Goal: Register for event/course

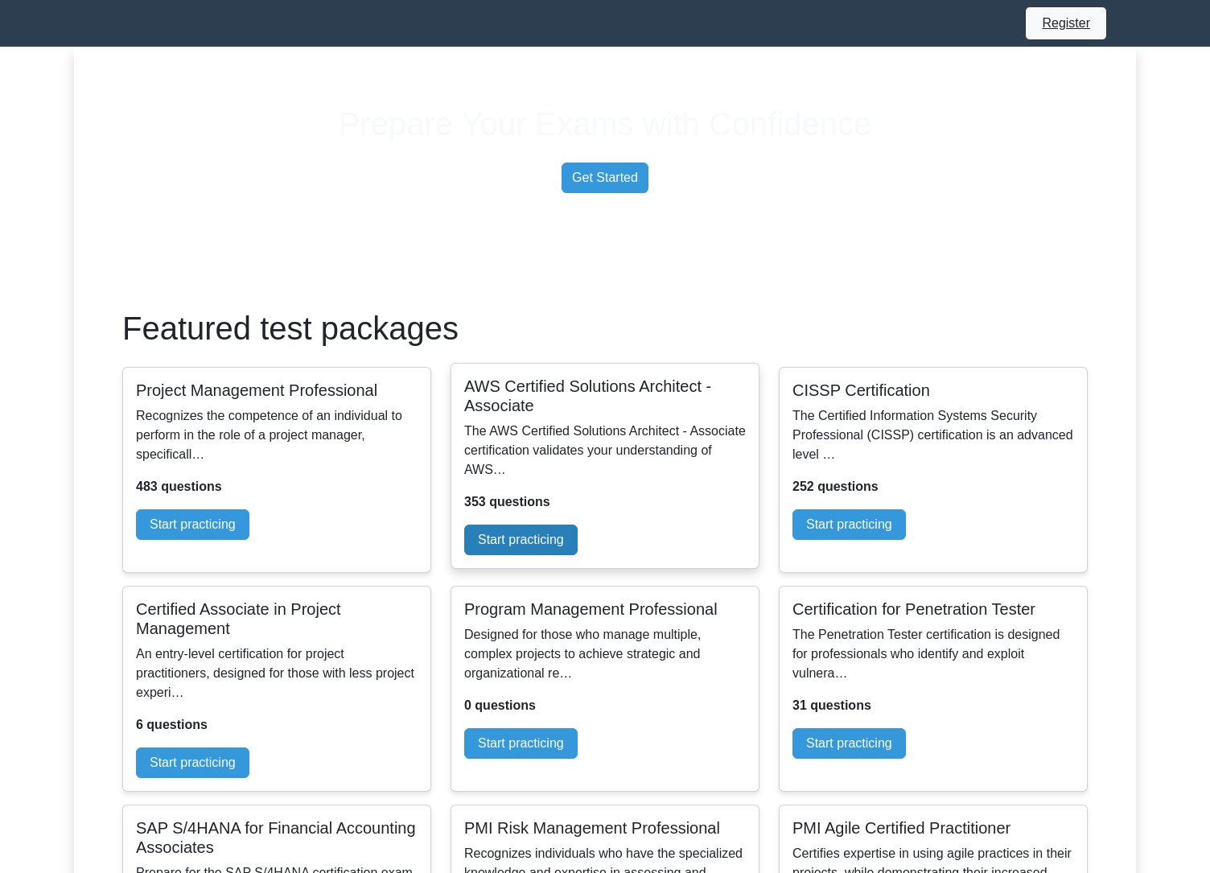
click at [578, 555] on link "Start practicing" at bounding box center [520, 539] width 113 height 31
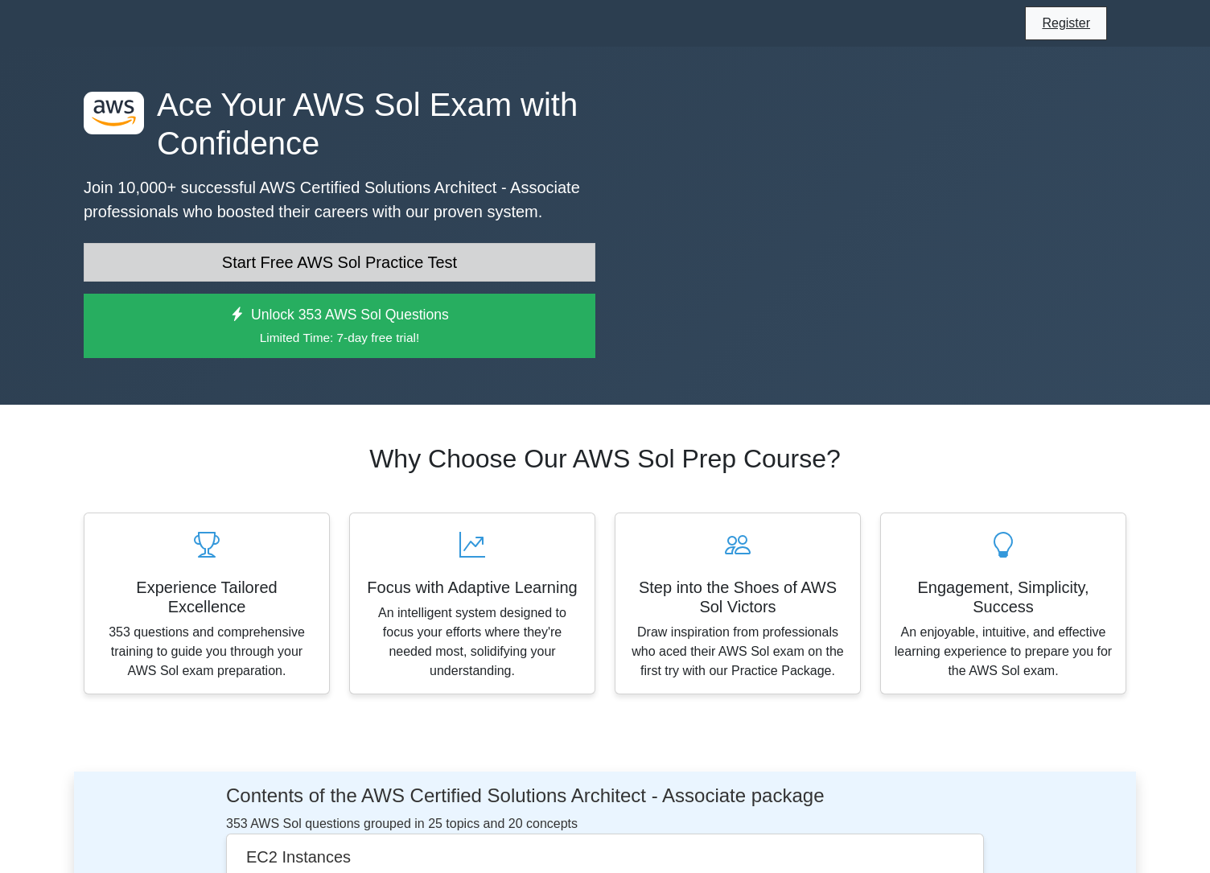
click at [493, 282] on link "Start Free AWS Sol Practice Test" at bounding box center [340, 262] width 512 height 39
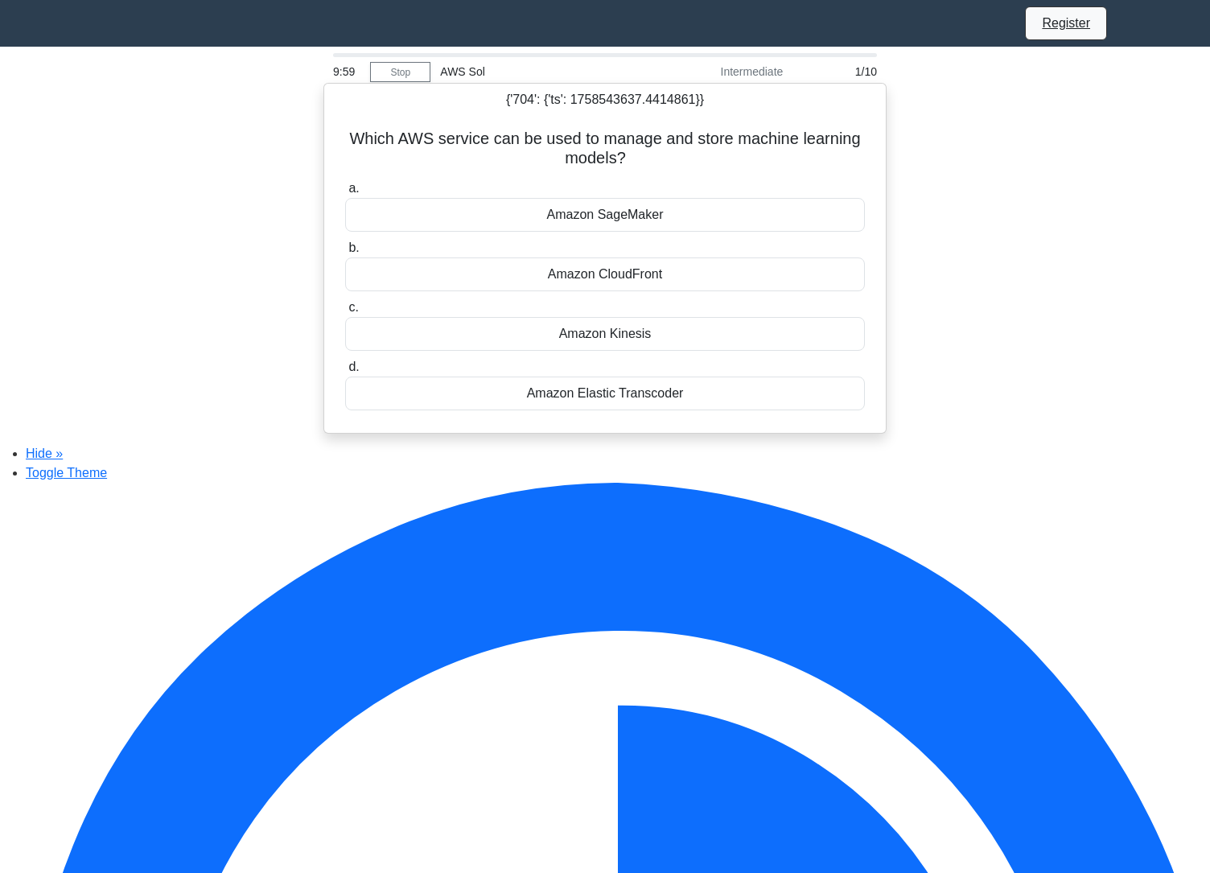
click at [652, 232] on div "Amazon SageMaker" at bounding box center [605, 215] width 520 height 34
click at [345, 194] on input "a. Amazon SageMaker" at bounding box center [345, 188] width 0 height 10
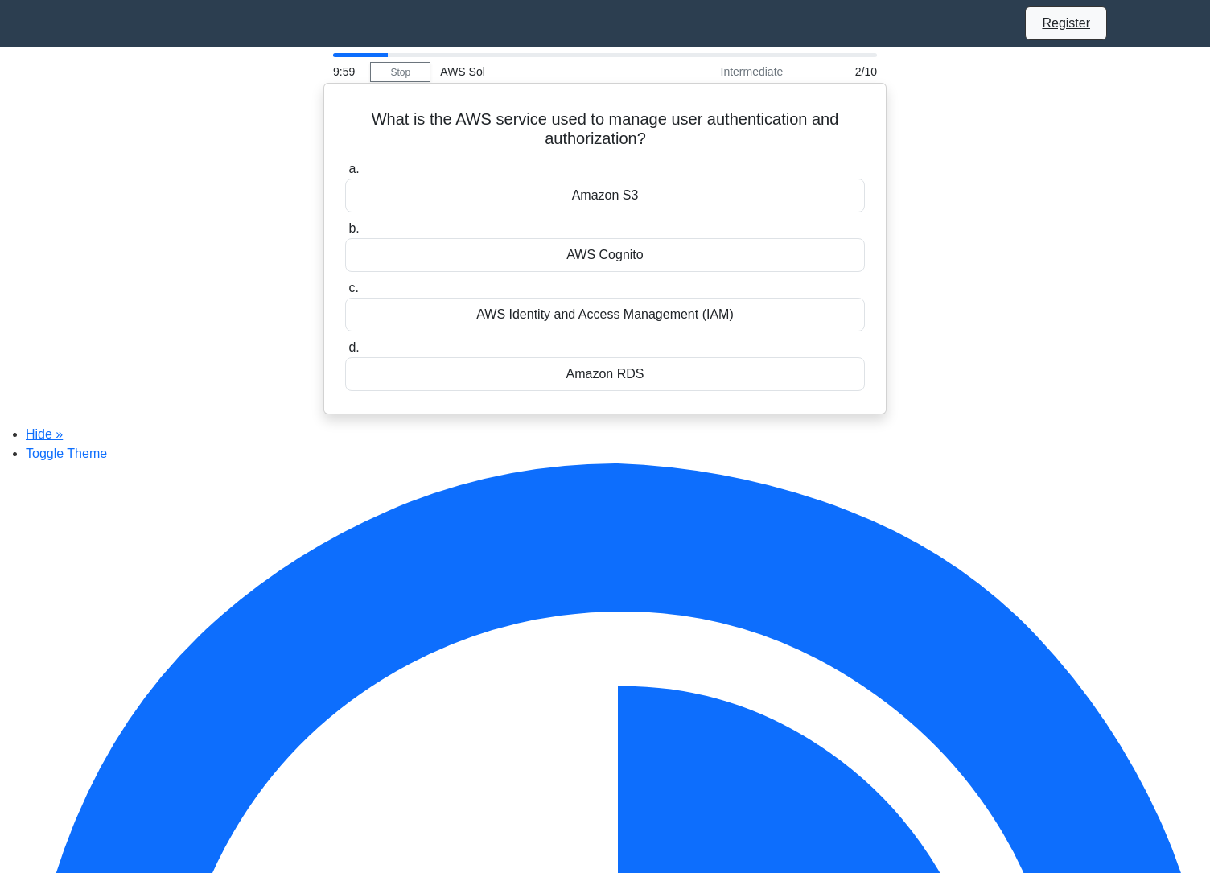
click at [665, 212] on div "Amazon S3" at bounding box center [605, 196] width 520 height 34
click at [345, 175] on input "a. Amazon S3" at bounding box center [345, 169] width 0 height 10
click at [668, 211] on div "Amazon S3" at bounding box center [605, 196] width 520 height 34
click at [669, 210] on div "Amazon SNS" at bounding box center [605, 196] width 520 height 34
click at [345, 175] on input "a. Amazon SNS" at bounding box center [345, 169] width 0 height 10
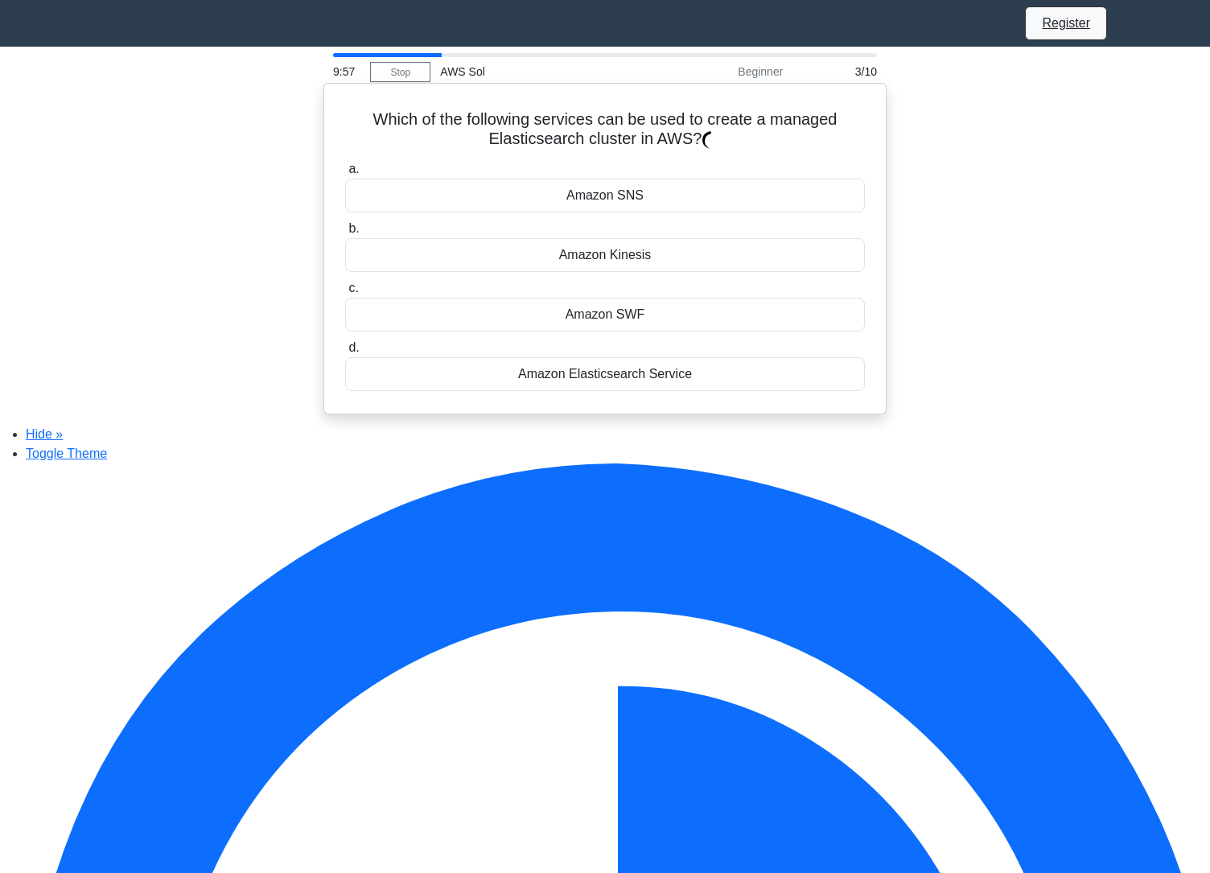
click at [673, 210] on div "Amazon SNS" at bounding box center [605, 196] width 520 height 34
click at [674, 209] on div "10 TB" at bounding box center [605, 196] width 520 height 34
click at [345, 175] on input "a. 10 TB" at bounding box center [345, 169] width 0 height 10
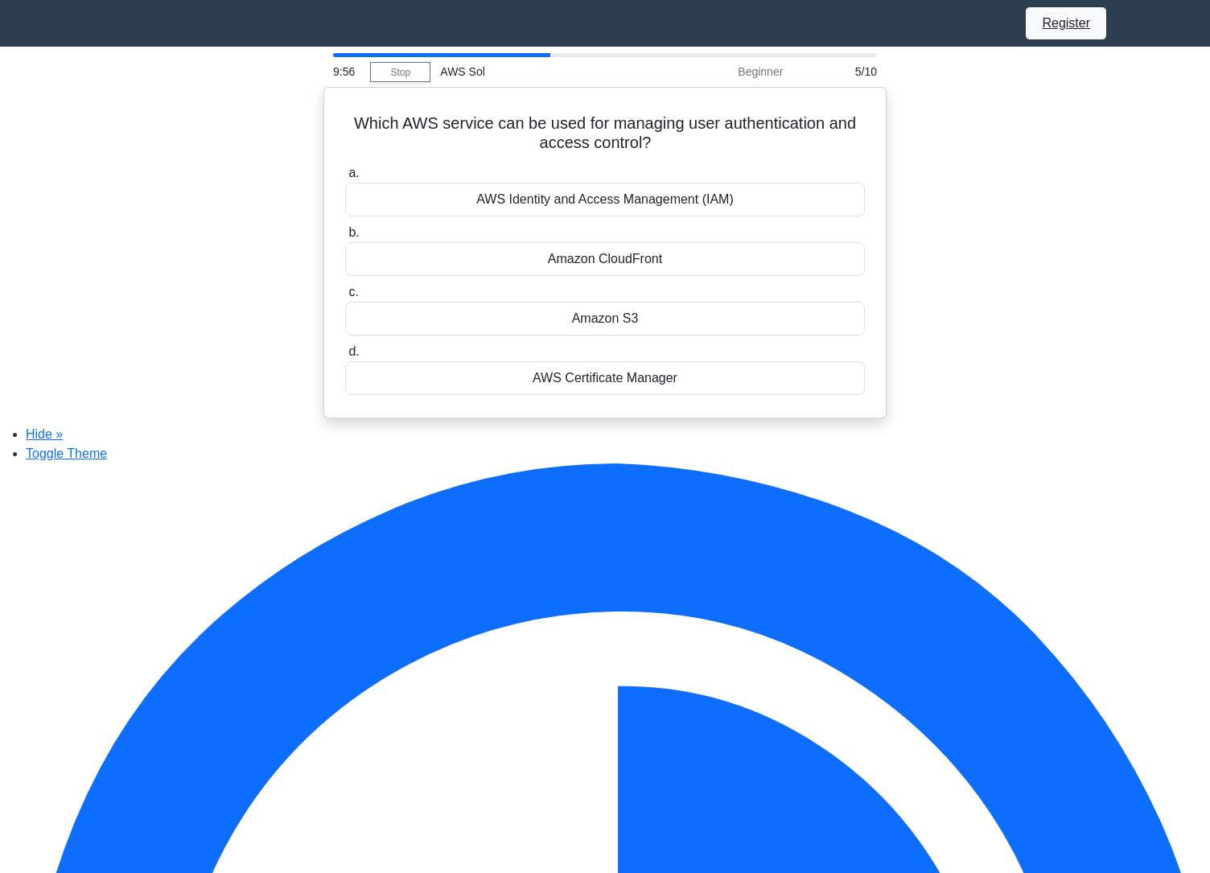
click at [674, 209] on div "AWS Identity and Access Management (IAM)" at bounding box center [605, 200] width 520 height 34
click at [345, 179] on input "a. AWS Identity and Access Management (IAM)" at bounding box center [345, 173] width 0 height 10
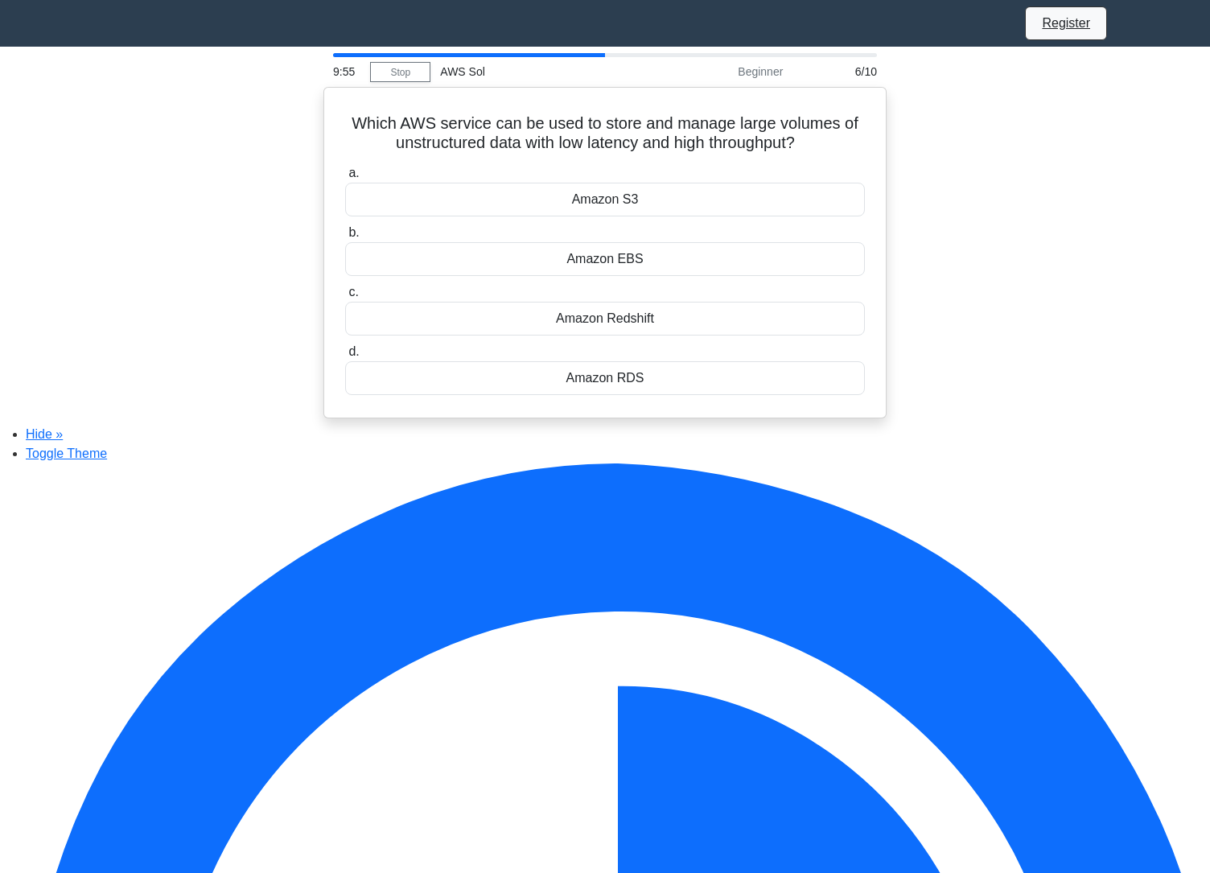
click at [674, 209] on div "Amazon S3" at bounding box center [605, 200] width 520 height 34
click at [345, 179] on input "a. Amazon S3" at bounding box center [345, 173] width 0 height 10
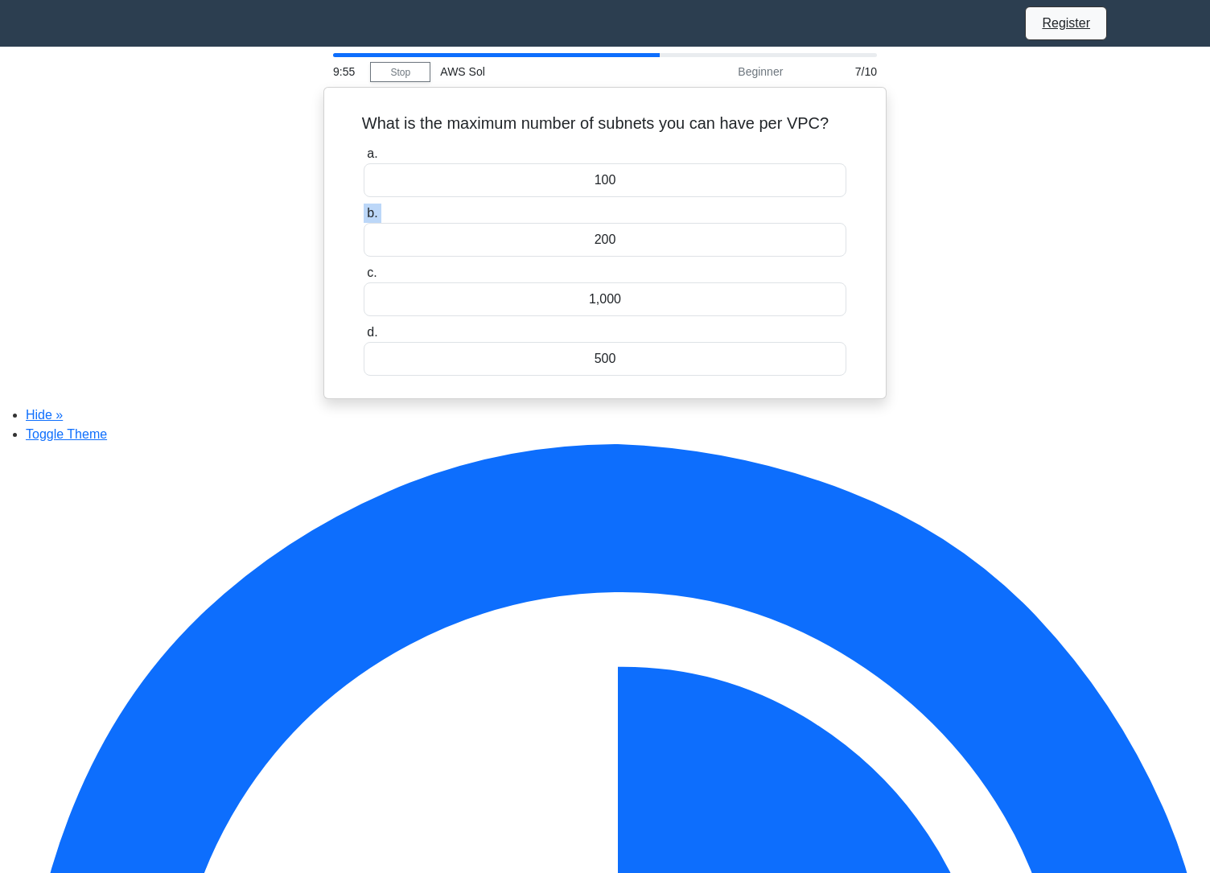
click at [674, 209] on label "b. 200" at bounding box center [605, 230] width 483 height 53
click at [364, 209] on input "b. 200" at bounding box center [364, 213] width 0 height 10
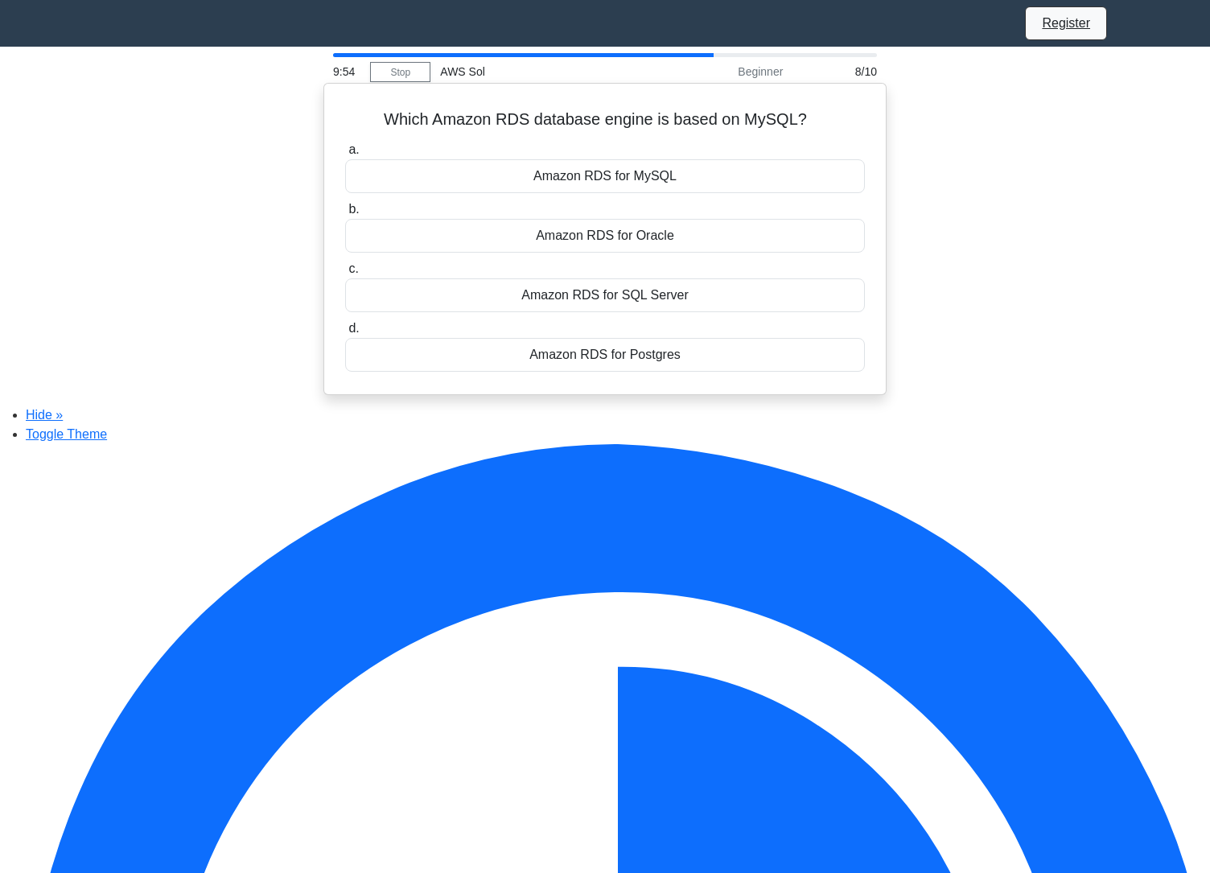
click at [681, 191] on div "Amazon RDS for MySQL" at bounding box center [605, 176] width 520 height 34
click at [345, 155] on input "a. Amazon RDS for MySQL" at bounding box center [345, 150] width 0 height 10
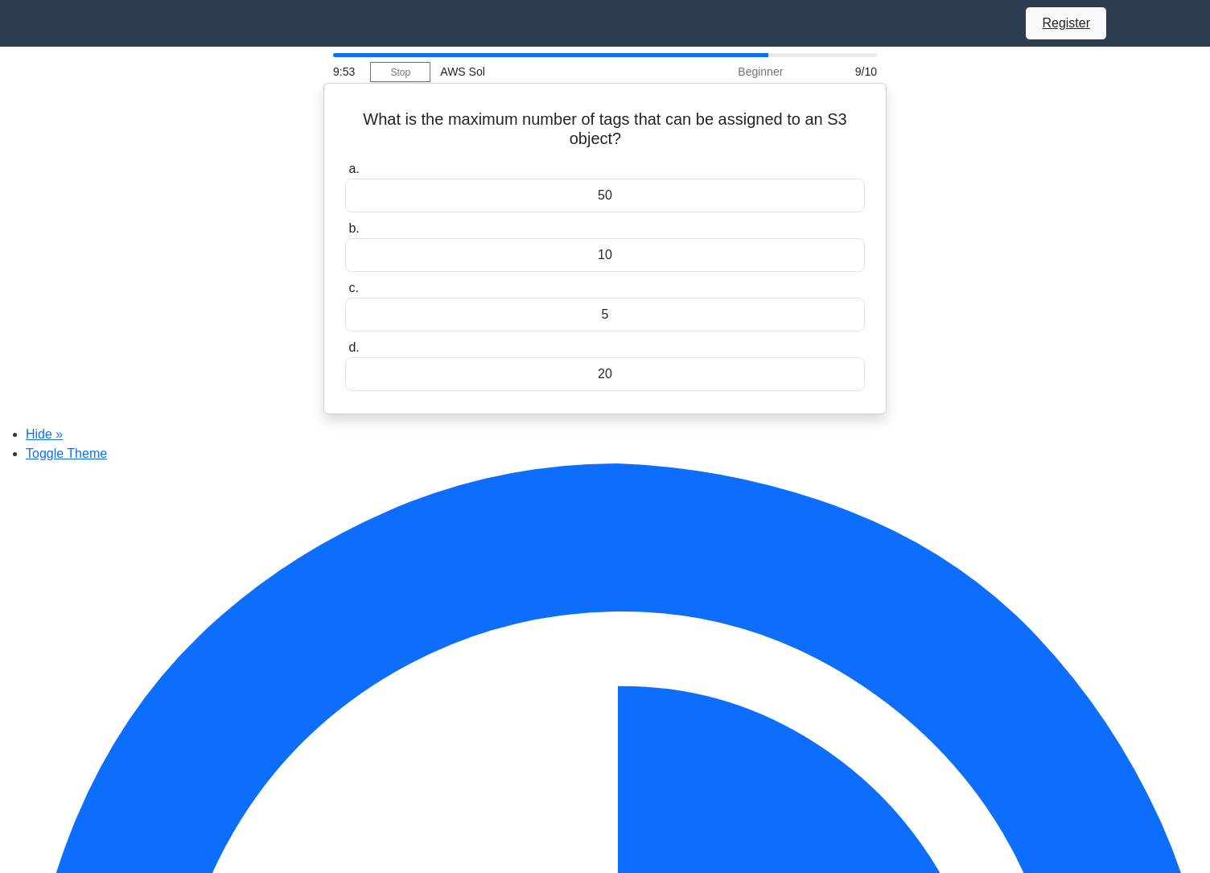
click at [681, 186] on div "50" at bounding box center [605, 196] width 520 height 34
click at [345, 175] on input "a. 50" at bounding box center [345, 169] width 0 height 10
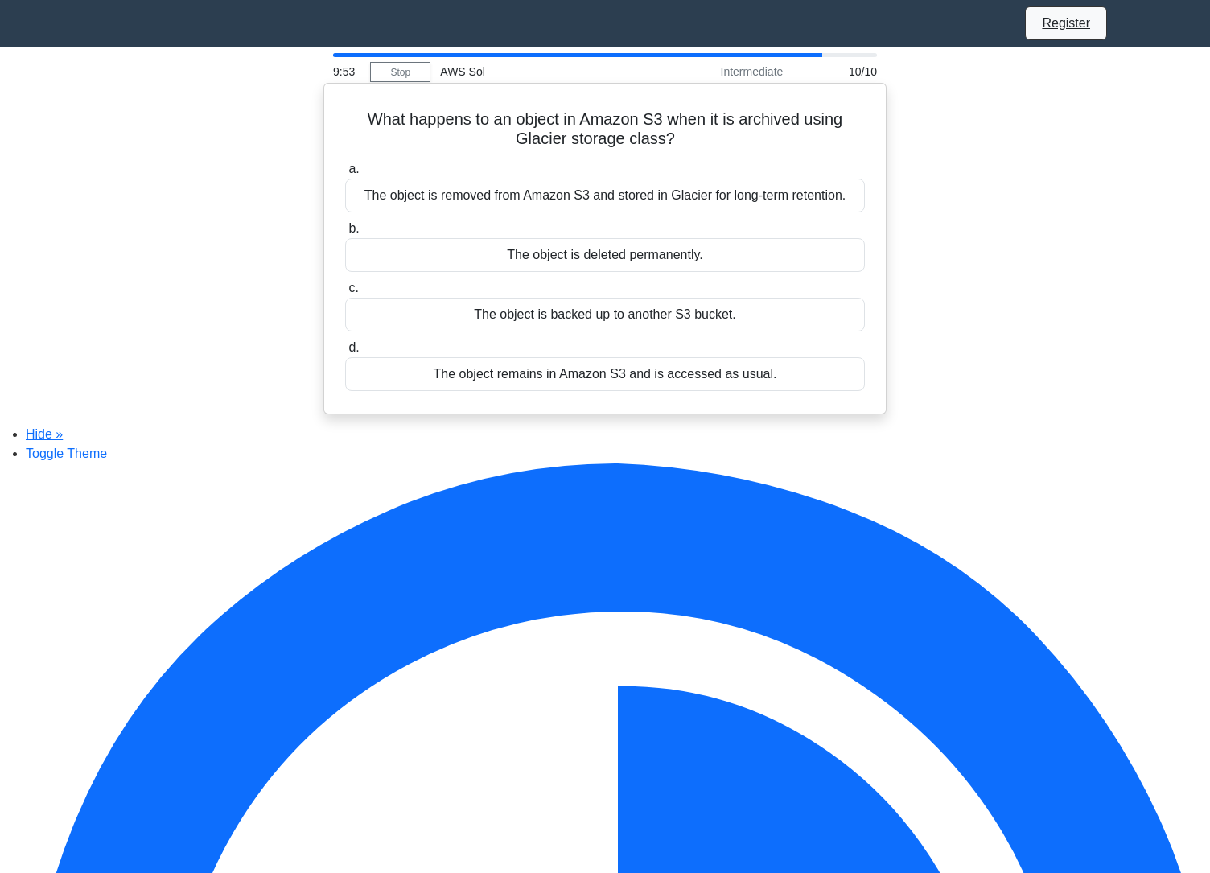
click at [683, 203] on div "The object is removed from Amazon S3 and stored in Glacier for long-term retent…" at bounding box center [605, 196] width 520 height 34
click at [345, 175] on input "a. The object is removed from Amazon S3 and stored in Glacier for long-term ret…" at bounding box center [345, 169] width 0 height 10
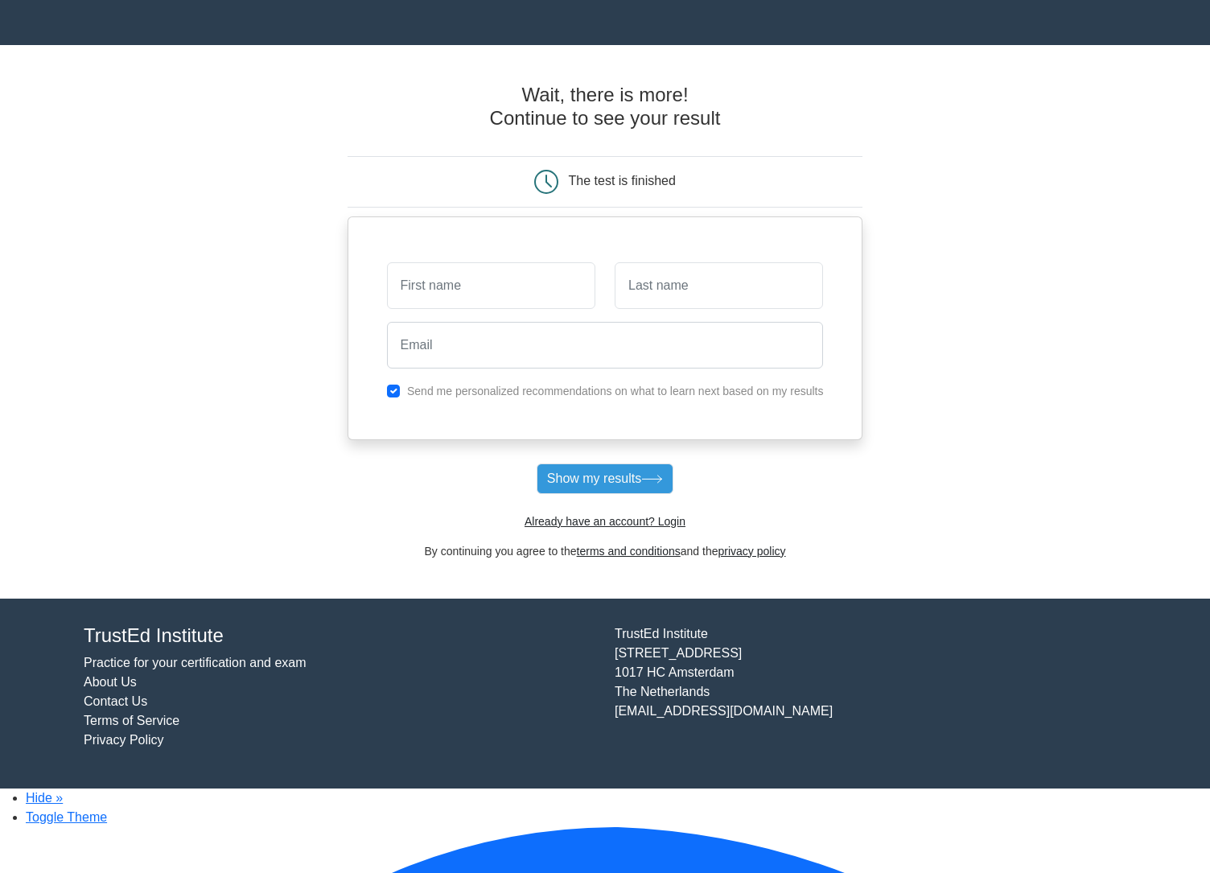
click at [517, 300] on input "text" at bounding box center [491, 285] width 208 height 47
type input "a"
click at [695, 302] on input "text" at bounding box center [719, 285] width 208 height 47
type input "a"
click at [602, 350] on input "email" at bounding box center [605, 345] width 437 height 47
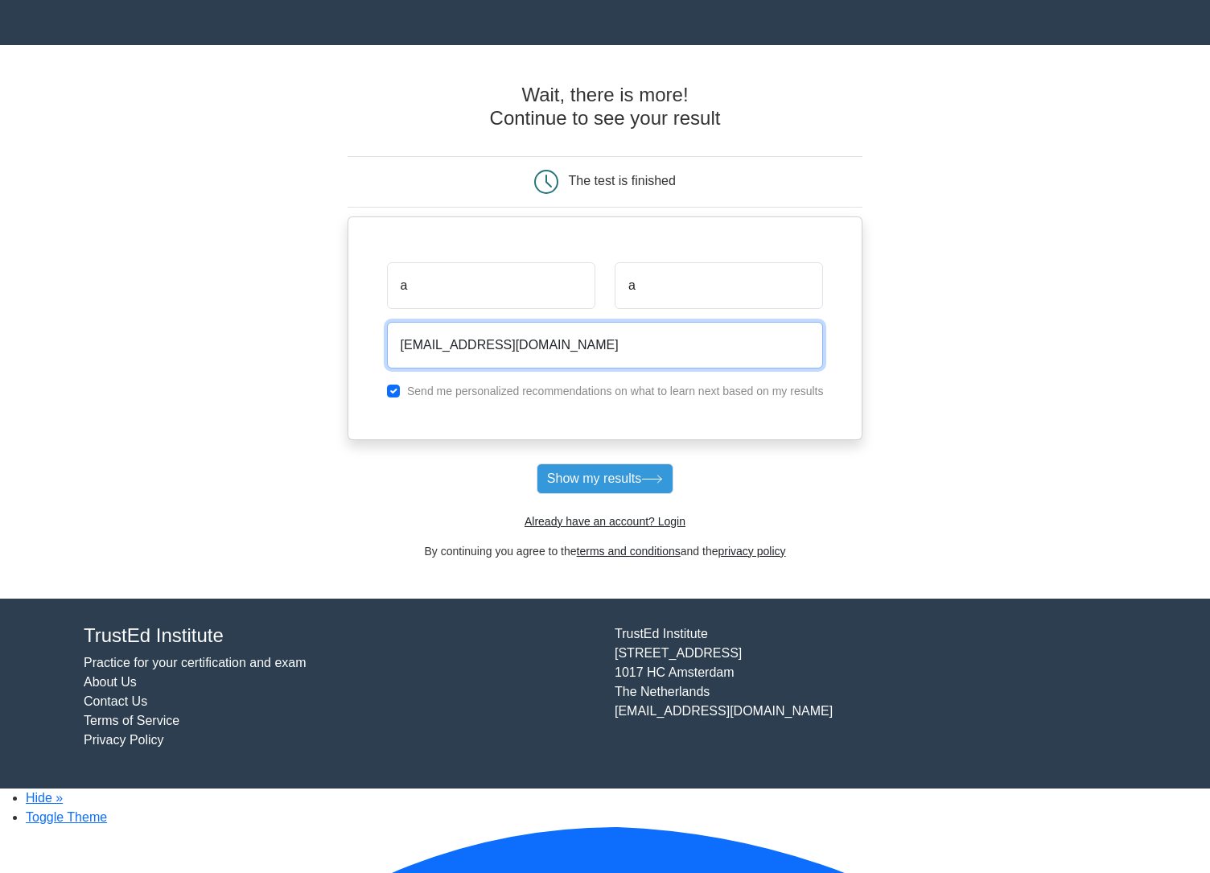
click at [503, 352] on input "jelmer+231432412@woovar.com" at bounding box center [605, 345] width 437 height 47
type input "jelmer+231432413332@woovar.com"
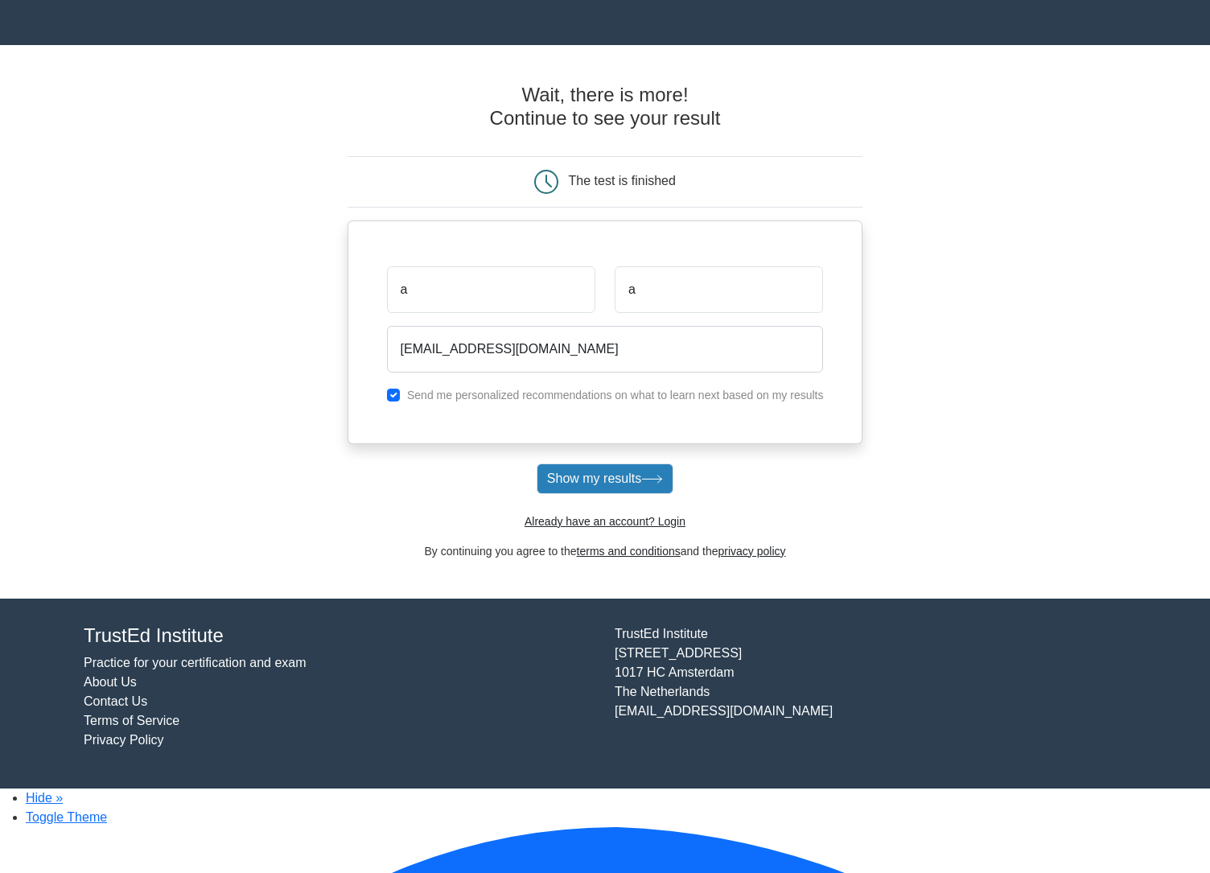
click at [629, 494] on button "Show my results" at bounding box center [605, 478] width 137 height 31
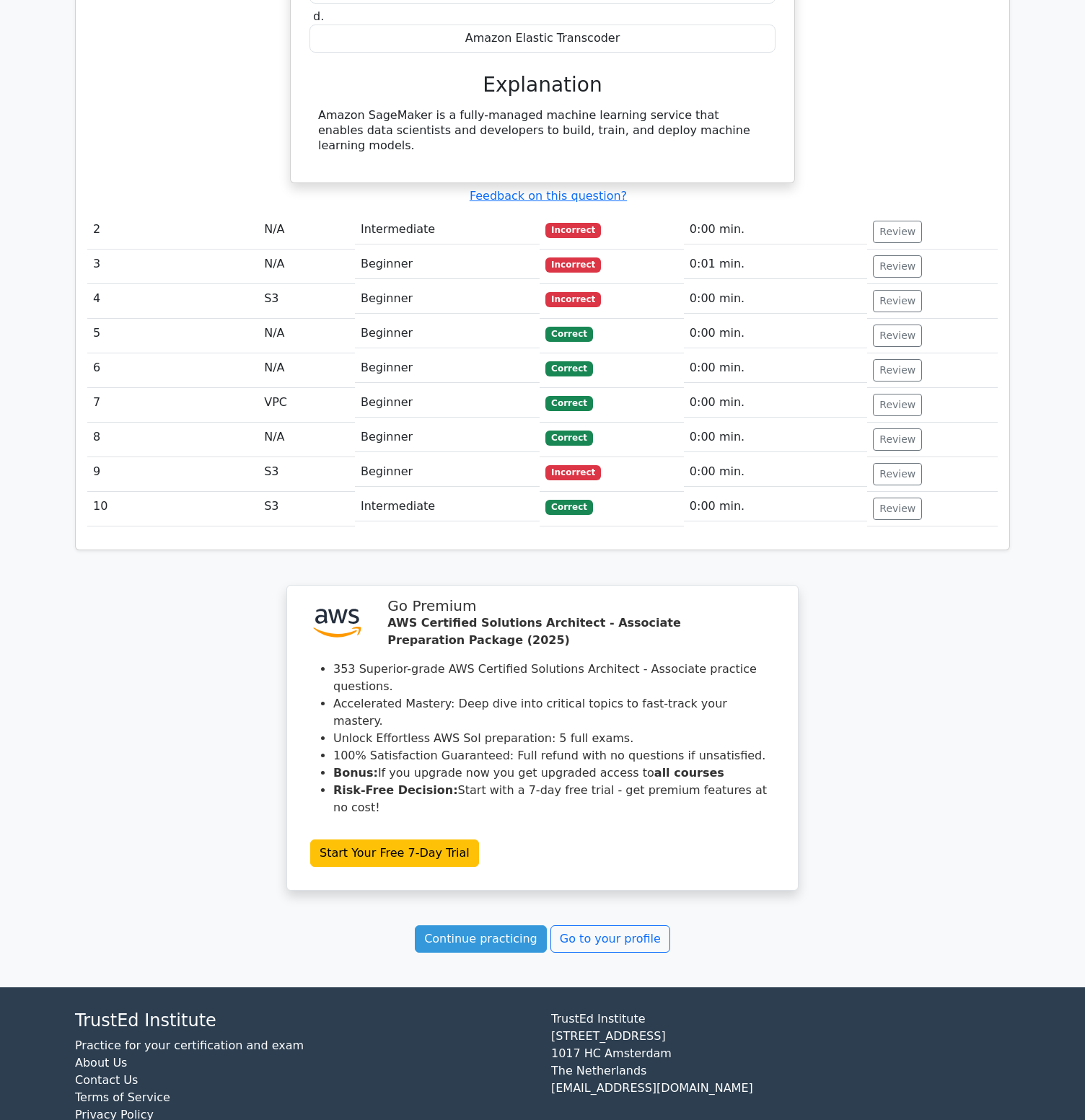
scroll to position [1332, 0]
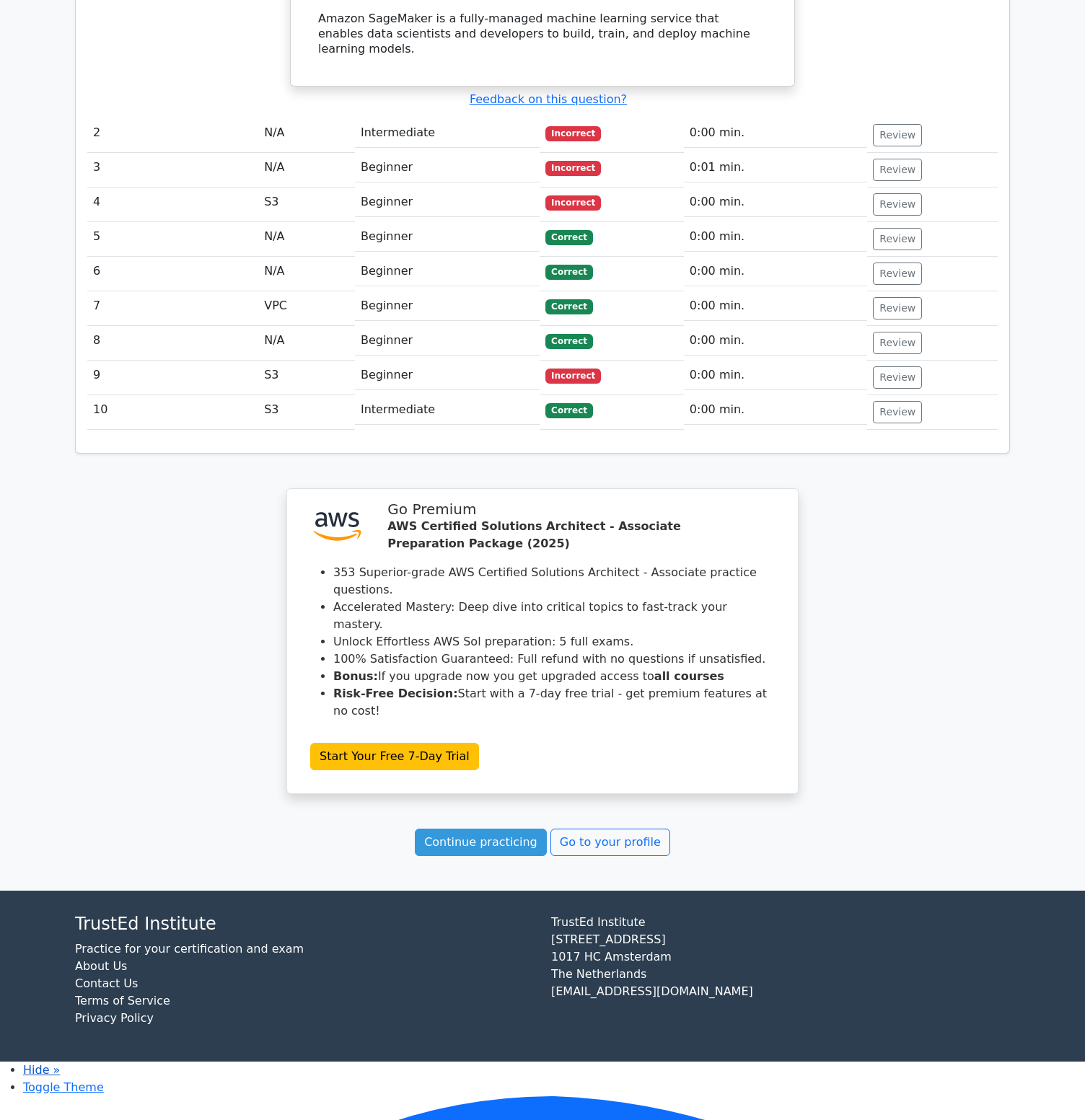
click at [60, 820] on link "Hide »" at bounding box center [41, 1070] width 37 height 13
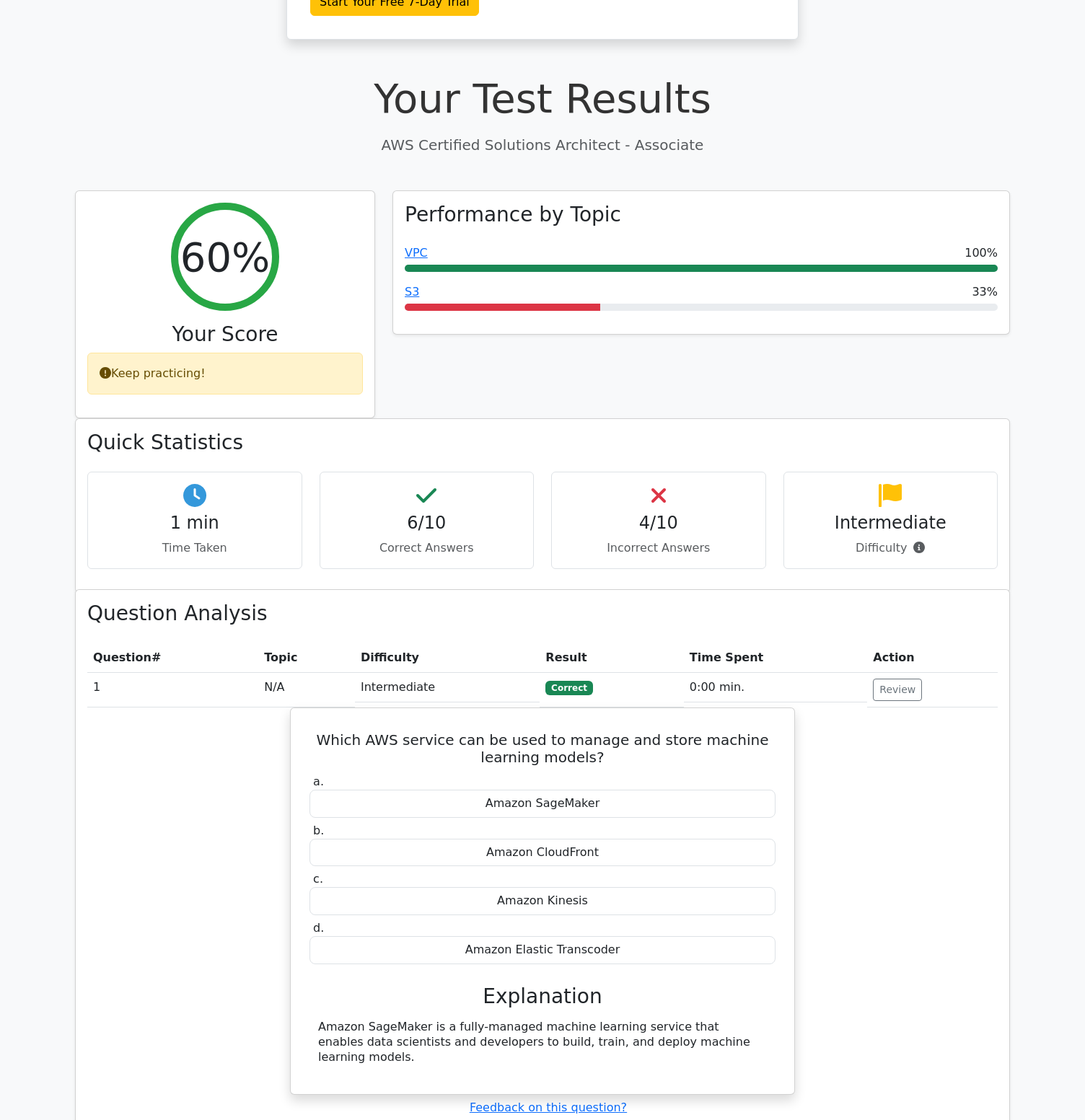
scroll to position [0, 0]
